Goal: Task Accomplishment & Management: Manage account settings

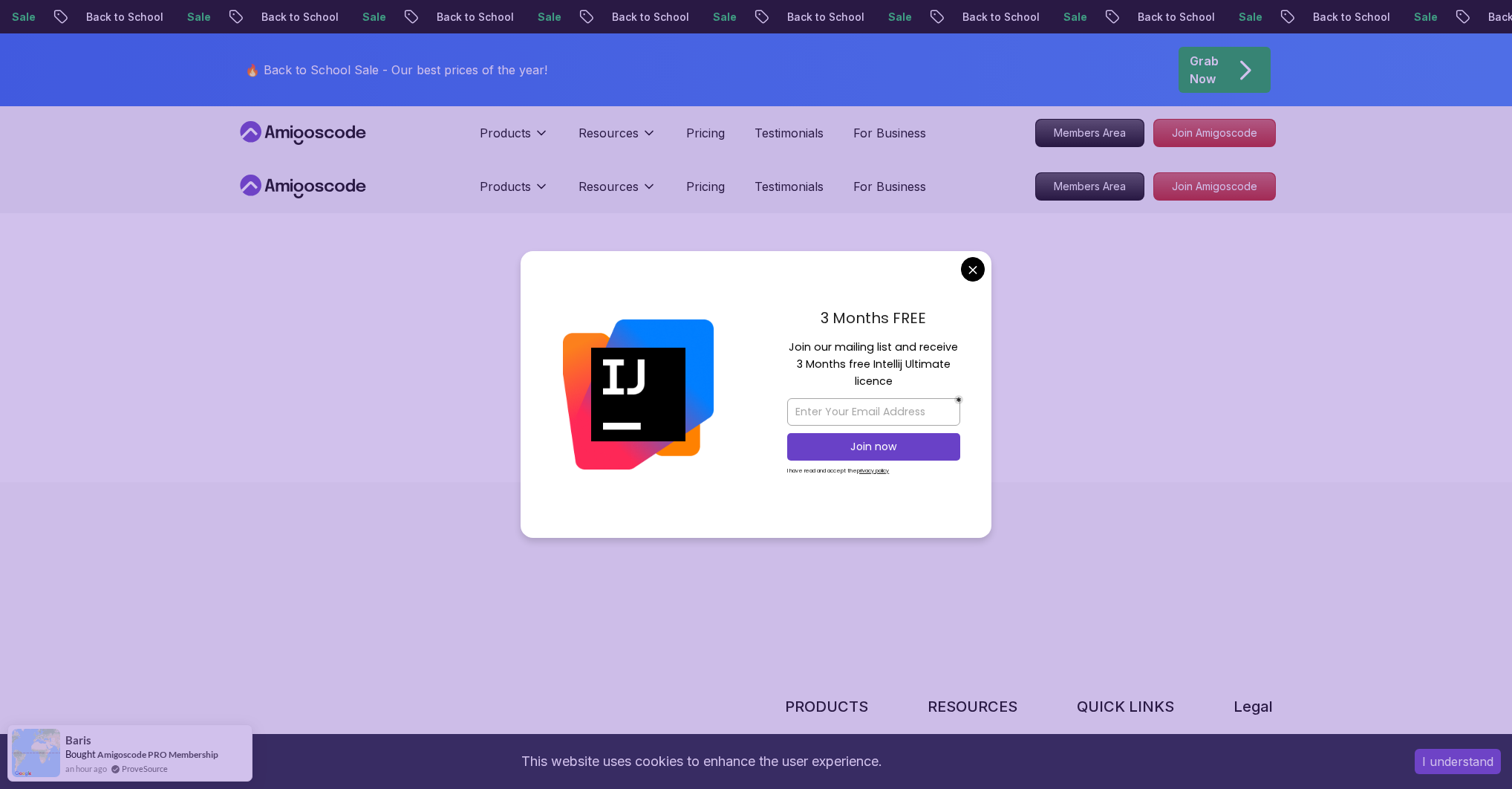
click at [973, 273] on div "404 error We can’t find this page The page you are looking for doesn't exist or…" at bounding box center [756, 347] width 1039 height 174
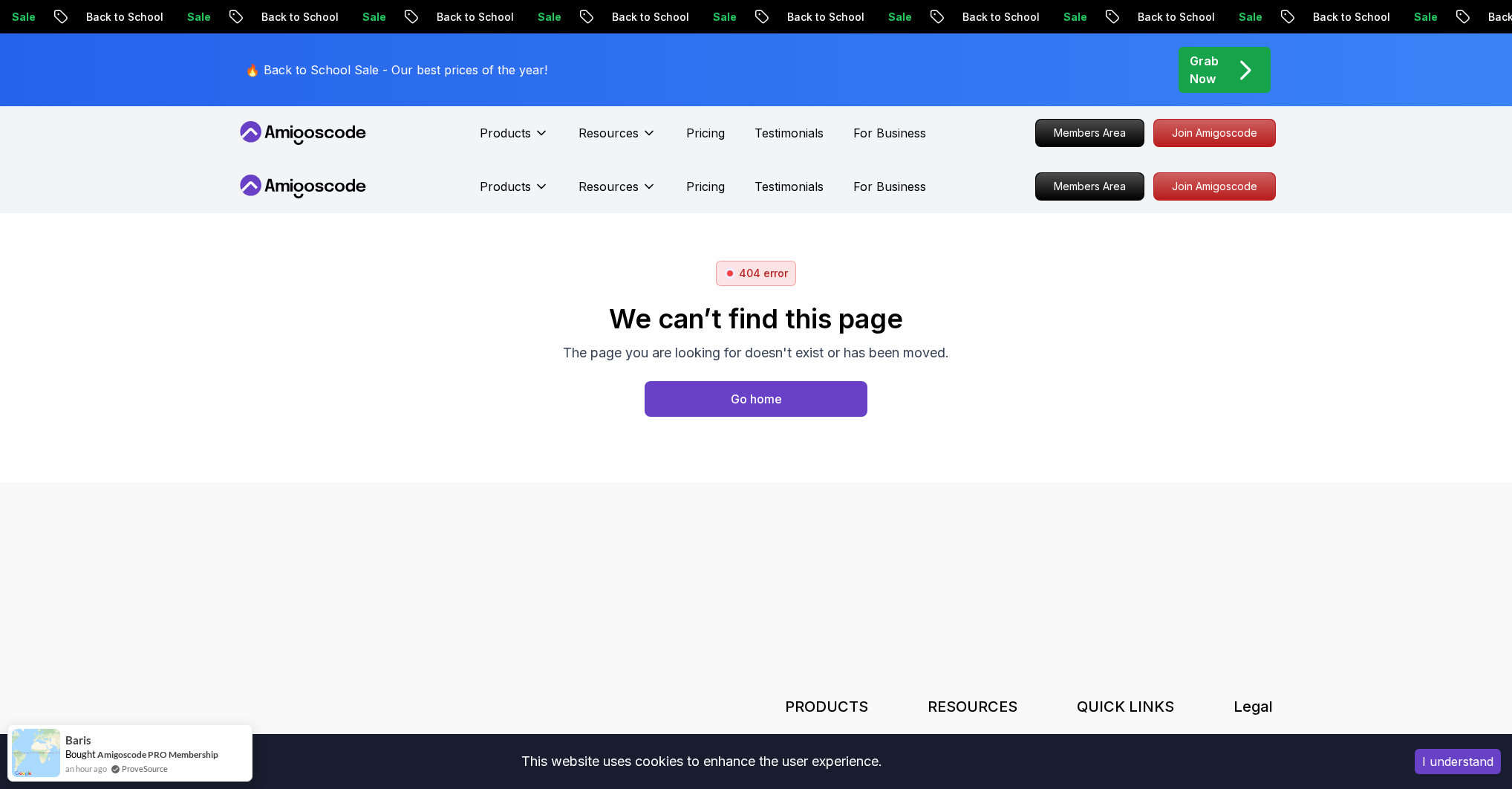
click at [424, 339] on div "404 error We can’t find this page The page you are looking for doesn't exist or…" at bounding box center [756, 347] width 1039 height 174
click at [402, 334] on div "404 error We can’t find this page The page you are looking for doesn't exist or…" at bounding box center [756, 347] width 1039 height 174
click at [298, 130] on icon at bounding box center [298, 133] width 9 height 8
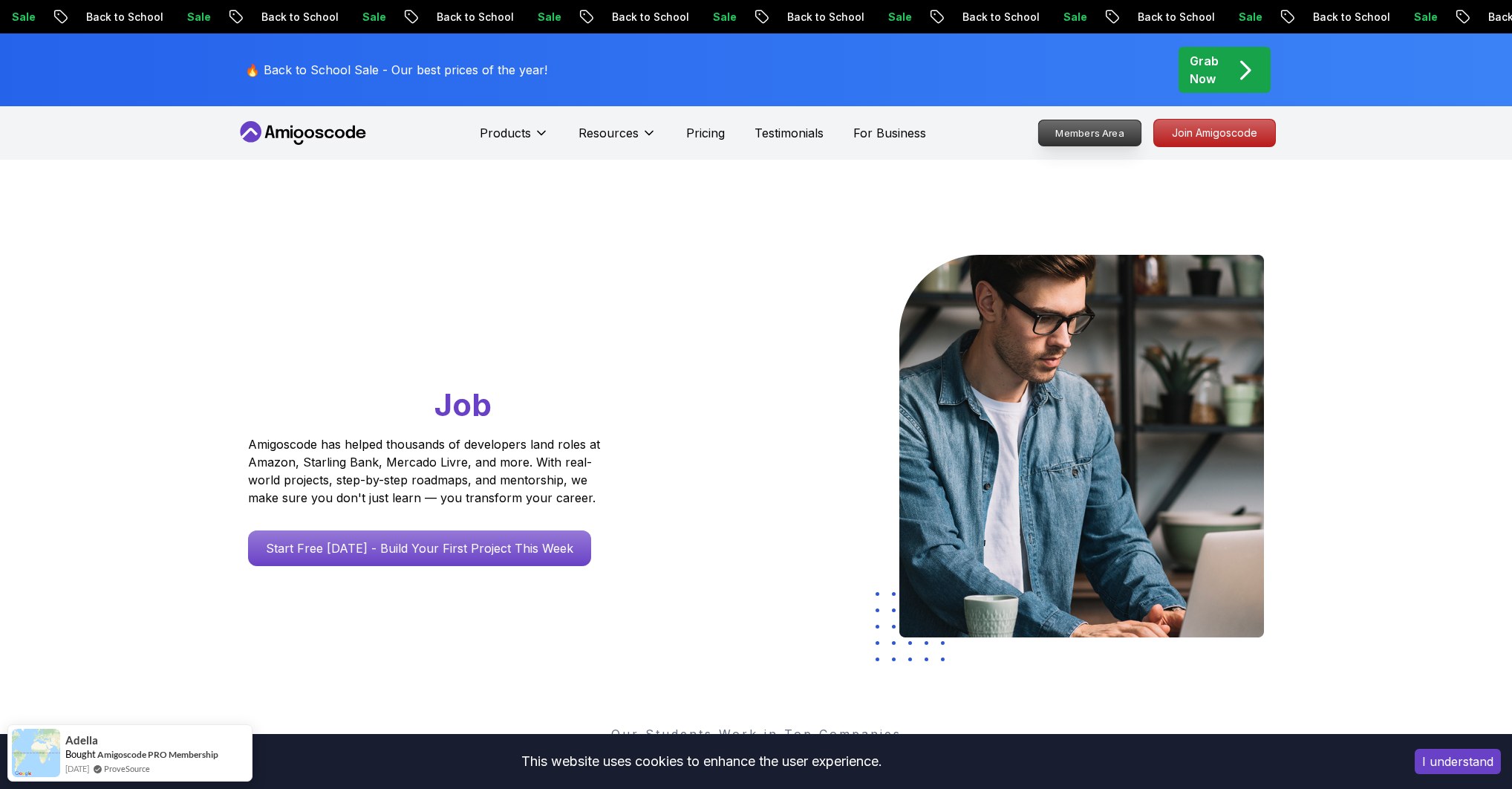
click at [1089, 137] on p "Members Area" at bounding box center [1090, 133] width 103 height 25
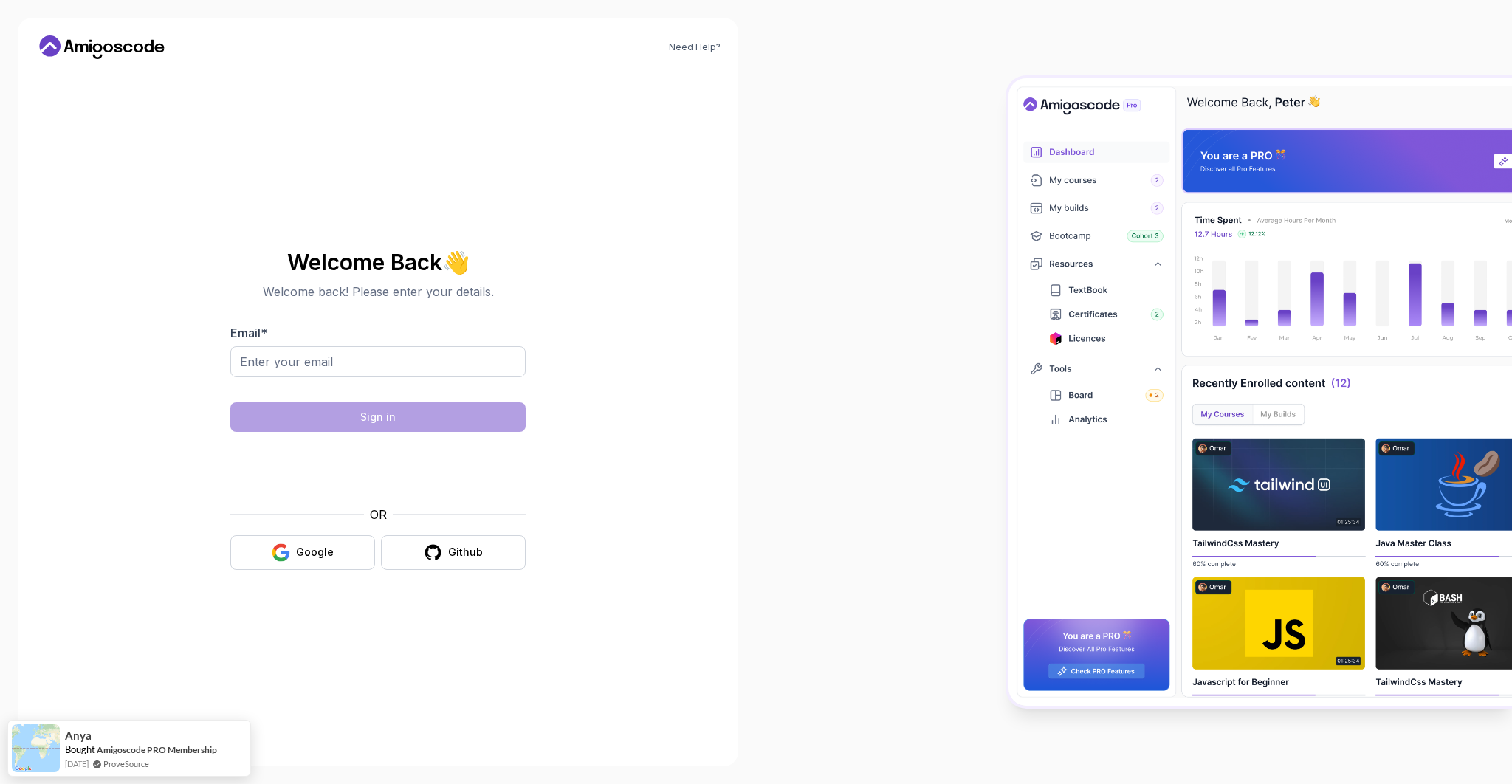
click at [319, 376] on div at bounding box center [378, 370] width 296 height 47
click at [319, 366] on input "Email *" at bounding box center [378, 361] width 296 height 31
click at [316, 356] on input "Email *" at bounding box center [378, 361] width 296 height 31
paste input "damir.kovacevic65@gmail.com"
type input "damir.kovacevic65@gmail.com"
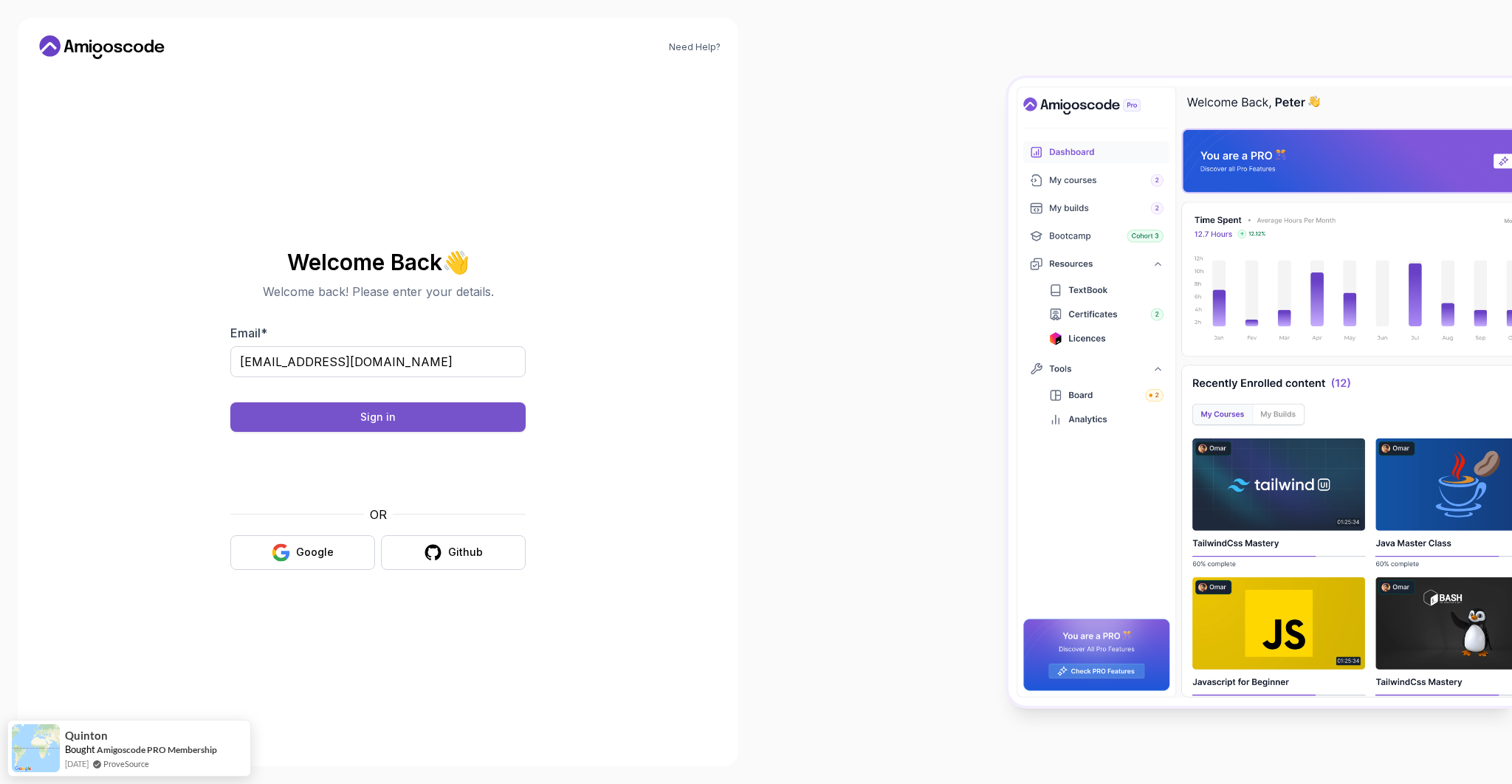
click at [362, 422] on div "Sign in" at bounding box center [378, 417] width 36 height 15
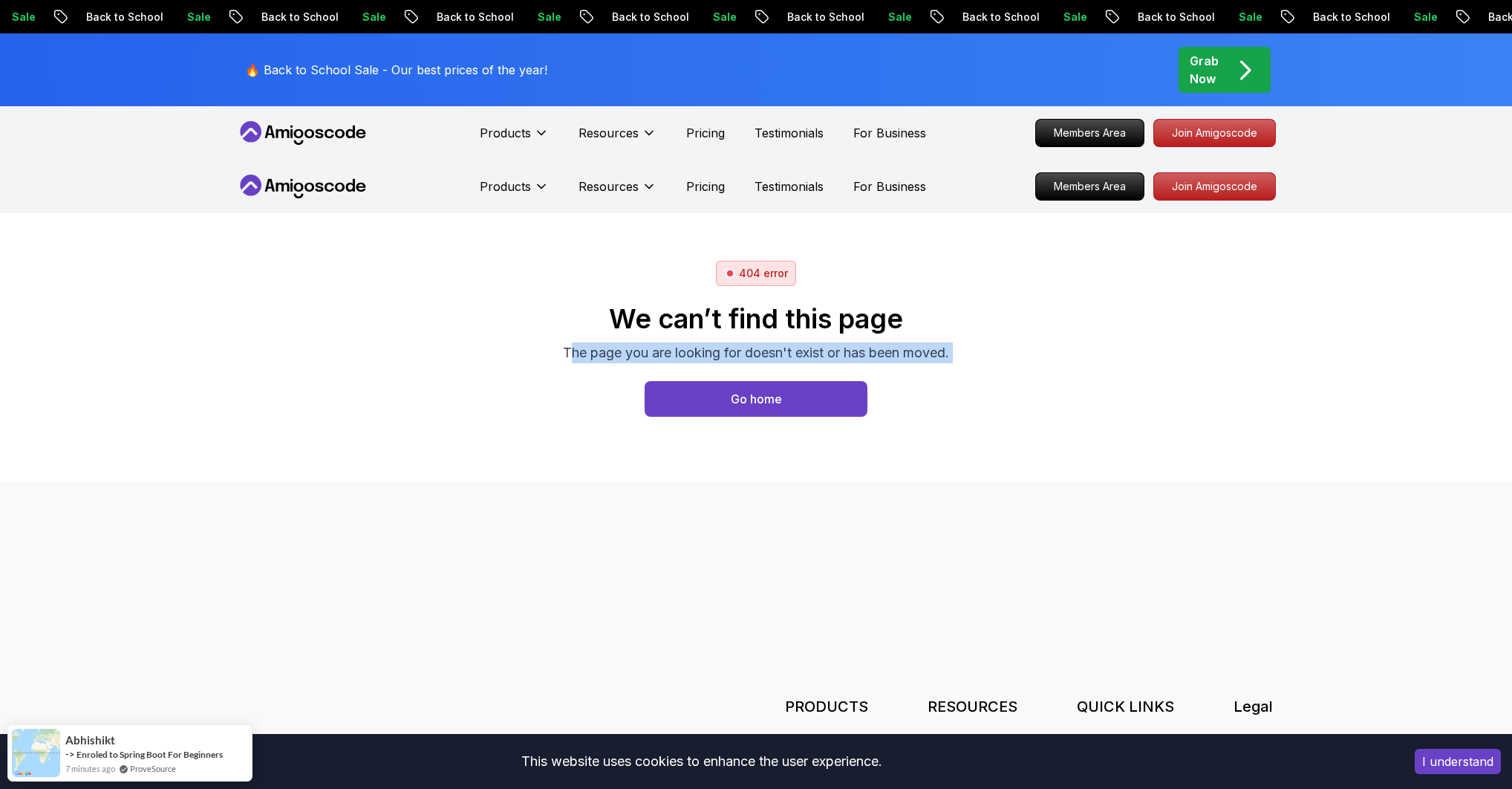
drag, startPoint x: 570, startPoint y: 350, endPoint x: 909, endPoint y: 362, distance: 339.2
click at [914, 364] on div "We can’t find this page The page you are looking for doesn't exist or has been …" at bounding box center [756, 361] width 386 height 149
click at [848, 356] on p "The page you are looking for doesn't exist or has been moved." at bounding box center [756, 353] width 386 height 21
click at [808, 355] on p "The page you are looking for doesn't exist or has been moved." at bounding box center [756, 353] width 386 height 21
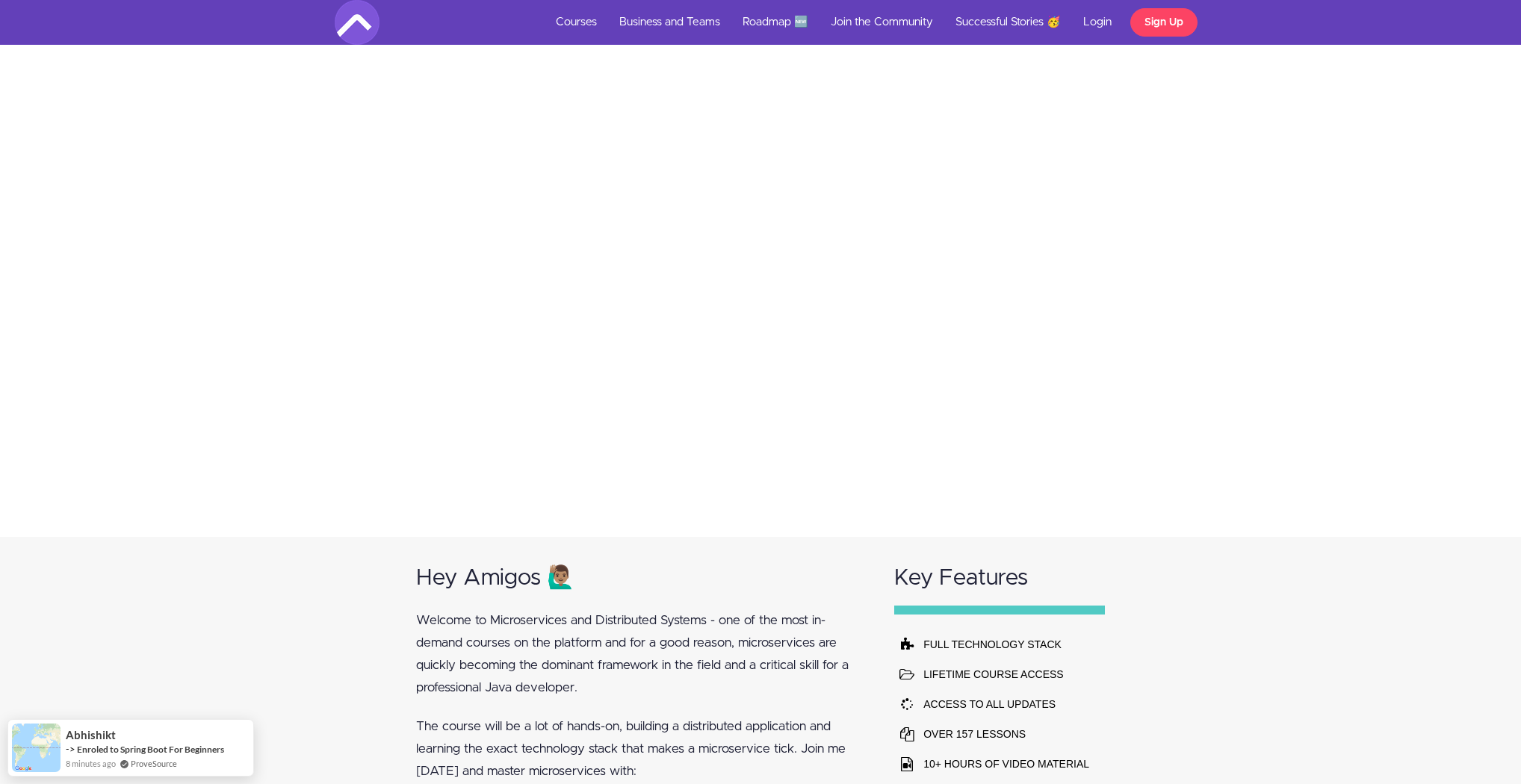
scroll to position [600, 0]
